Goal: Information Seeking & Learning: Find specific fact

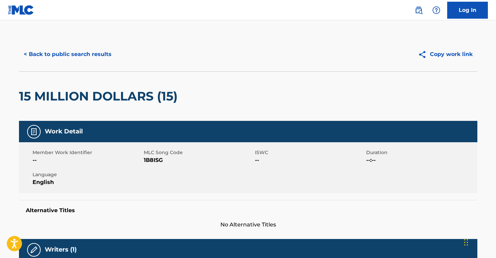
click at [92, 58] on button "< Back to public search results" at bounding box center [67, 54] width 97 height 17
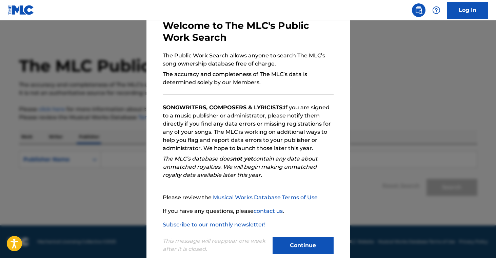
click at [308, 231] on div "This message will reappear one week after it is closed. Continue" at bounding box center [248, 242] width 171 height 27
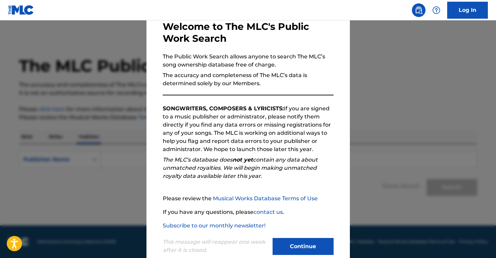
scroll to position [37, 0]
click at [323, 240] on button "Continue" at bounding box center [303, 246] width 61 height 17
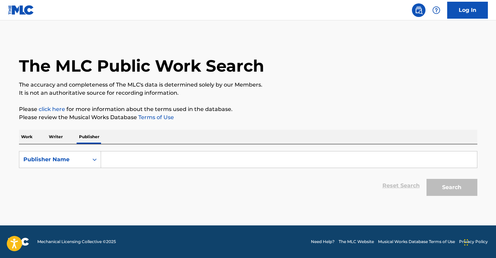
click at [29, 140] on p "Work" at bounding box center [27, 137] width 16 height 14
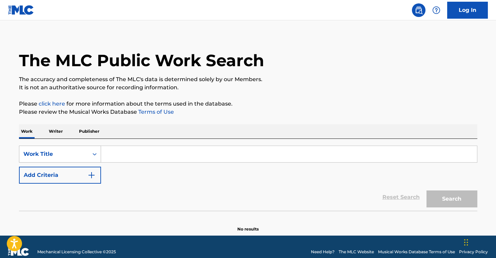
click at [70, 160] on div "Work Title" at bounding box center [60, 153] width 82 height 17
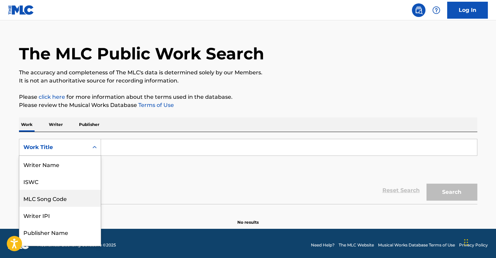
scroll to position [34, 0]
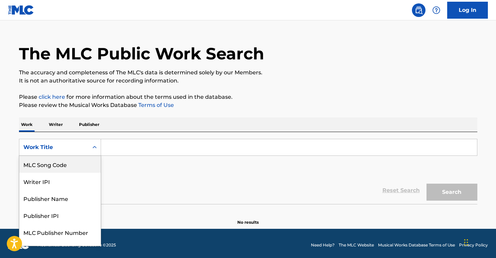
click at [79, 169] on div "MLC Song Code" at bounding box center [59, 164] width 81 height 17
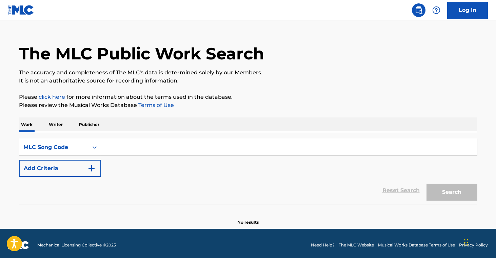
click at [124, 147] on input "Search Form" at bounding box center [289, 147] width 376 height 16
paste input "CC0E2B"
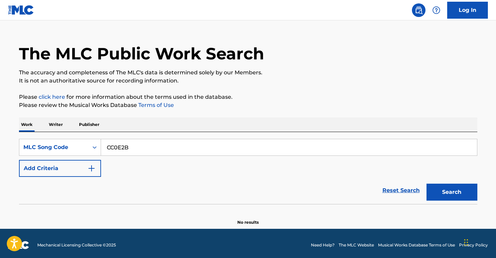
type input "CC0E2B"
click at [448, 190] on button "Search" at bounding box center [452, 191] width 51 height 17
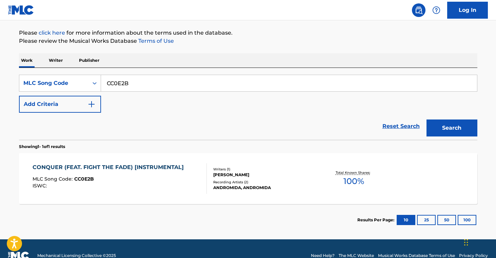
scroll to position [90, 0]
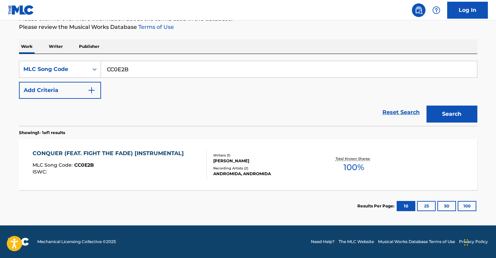
click at [279, 166] on div "Recording Artists ( 2 )" at bounding box center [264, 167] width 102 height 5
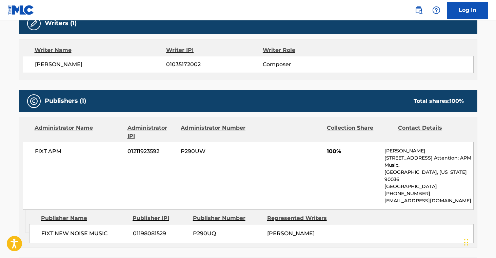
scroll to position [242, 0]
